Goal: Transaction & Acquisition: Obtain resource

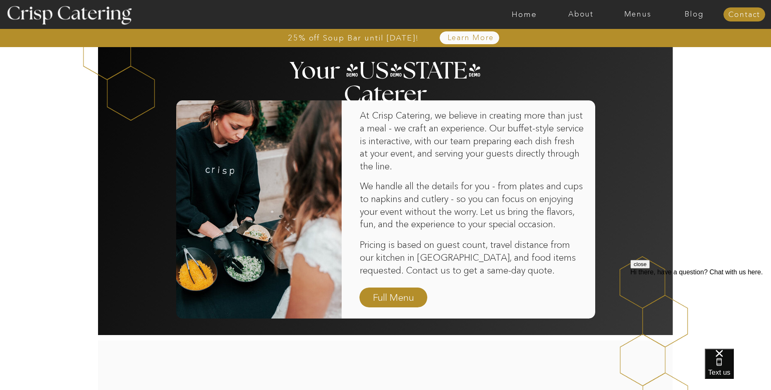
scroll to position [496, 0]
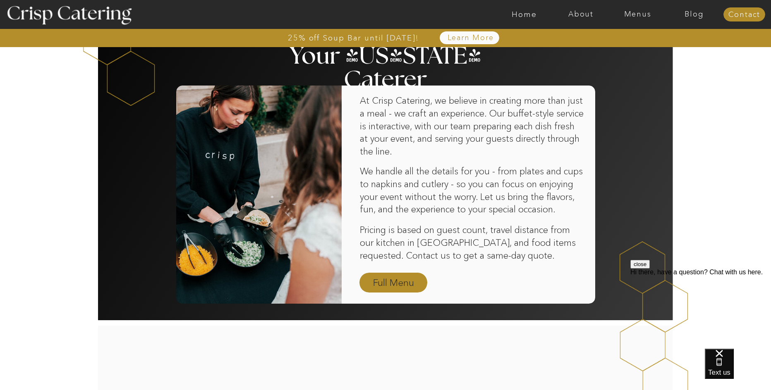
click at [394, 283] on nav "Full Menu" at bounding box center [393, 283] width 48 height 14
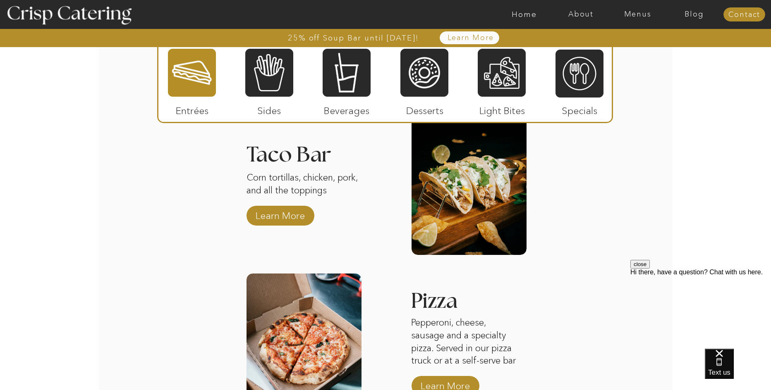
scroll to position [992, 0]
click at [272, 217] on p "Learn More" at bounding box center [280, 213] width 55 height 24
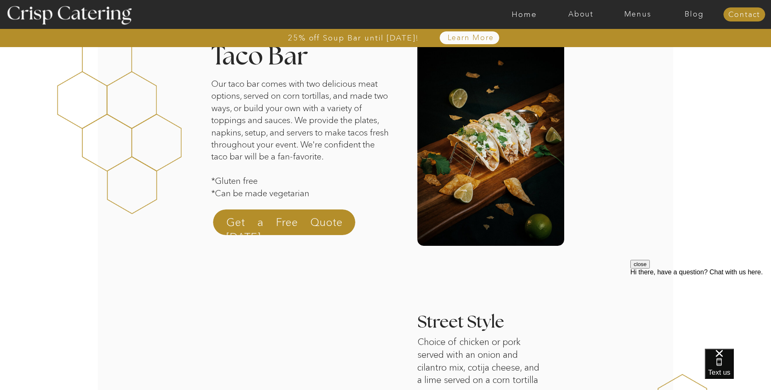
scroll to position [41, 0]
click at [275, 215] on p "Get a Free Quote [DATE]" at bounding box center [284, 225] width 116 height 20
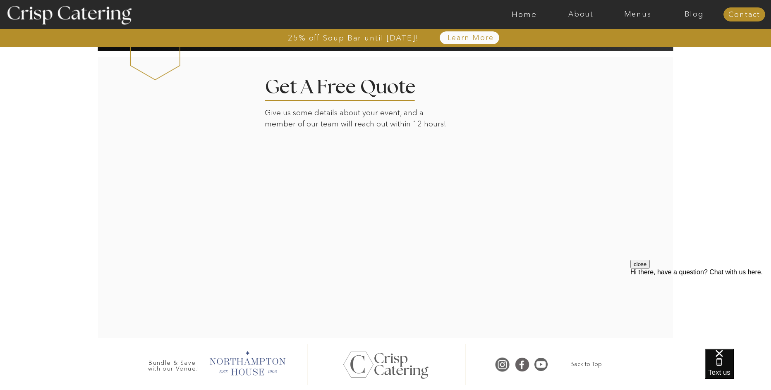
scroll to position [876, 0]
